Goal: Find specific page/section: Find specific page/section

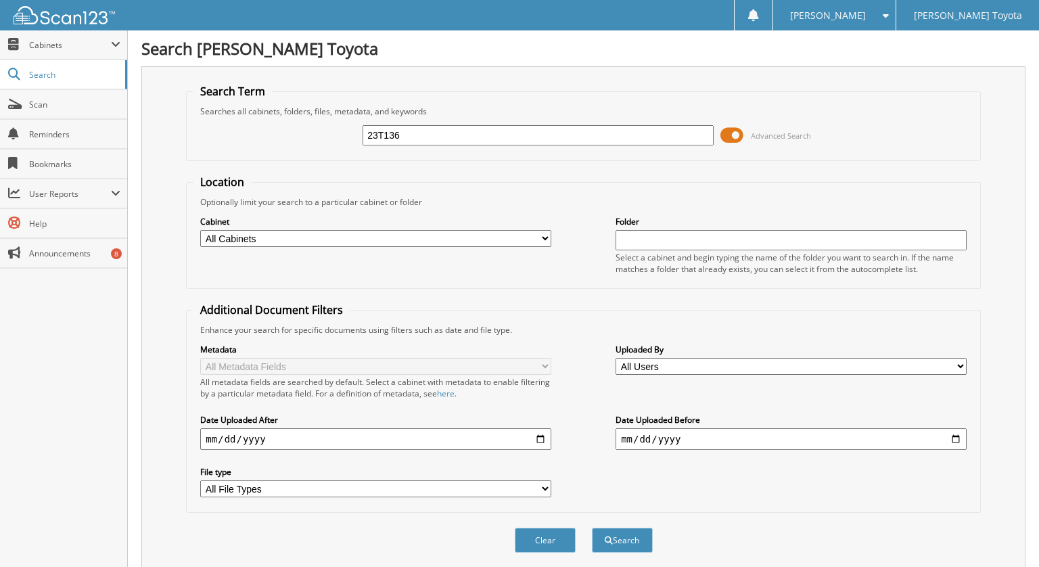
type input "23T136"
click at [542, 237] on select "All Cabinets DEALS REPAIR ORDERS Test1 Needs Filing" at bounding box center [375, 238] width 351 height 17
select select "10354"
click at [200, 230] on select "All Cabinets DEALS REPAIR ORDERS Test1 Needs Filing" at bounding box center [375, 238] width 351 height 17
click at [626, 529] on button "Search" at bounding box center [622, 540] width 61 height 25
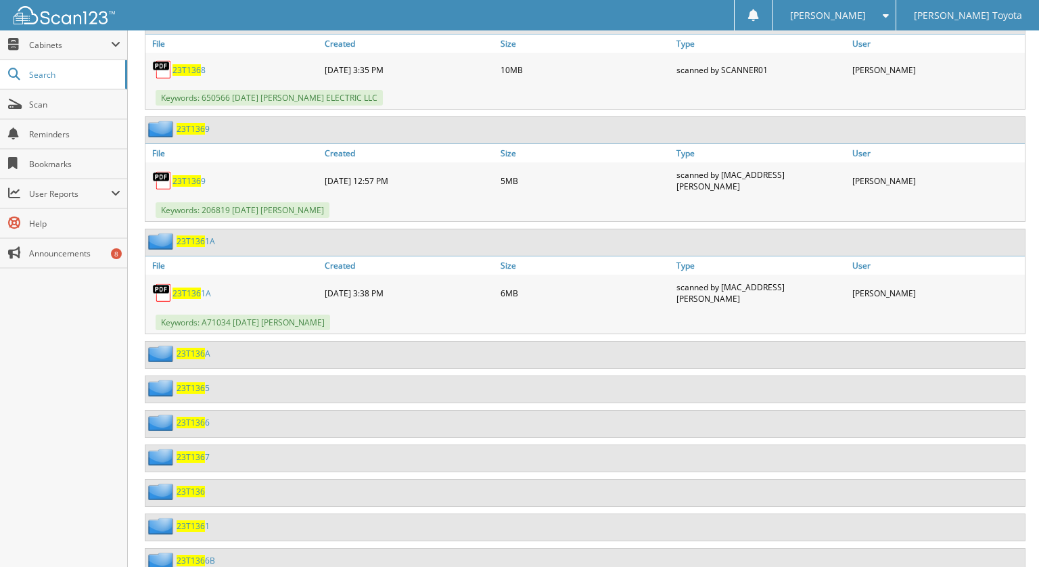
scroll to position [900, 0]
click at [186, 485] on span "23T136" at bounding box center [191, 490] width 28 height 11
